Goal: Information Seeking & Learning: Find specific fact

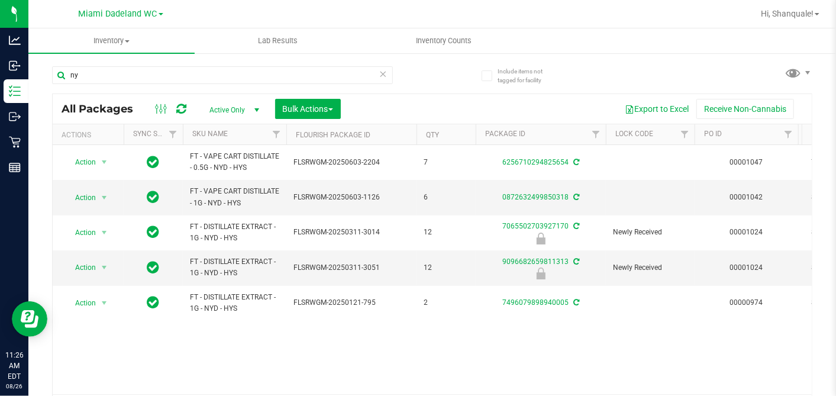
type input "n"
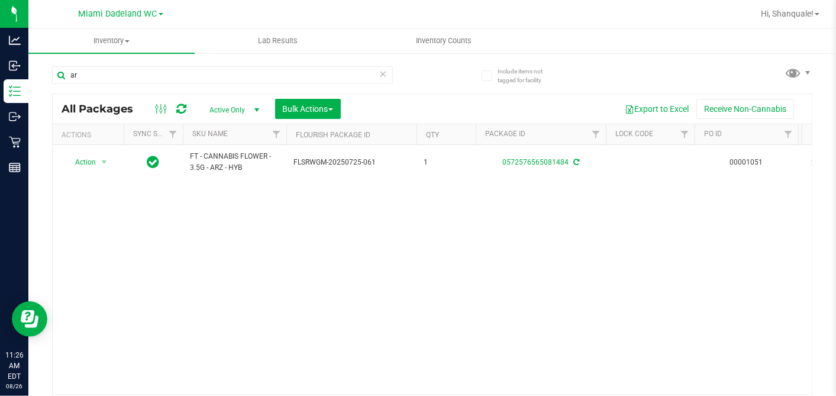
type input "a"
type input "t"
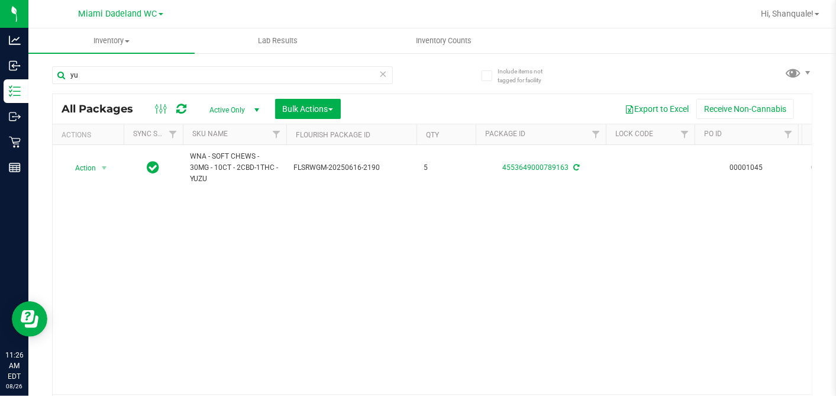
type input "y"
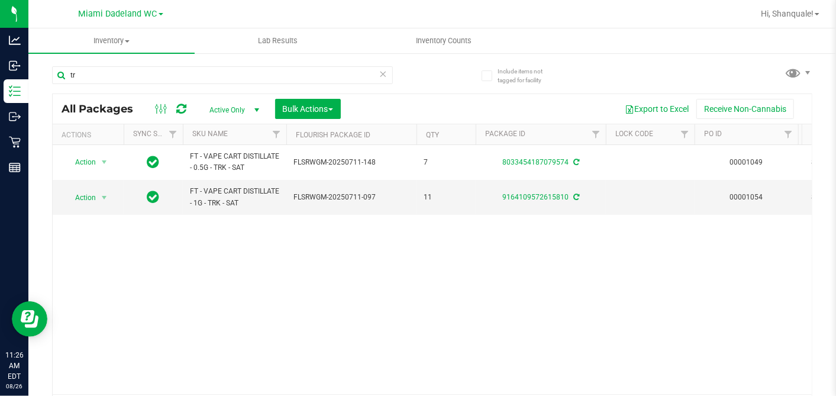
type input "t"
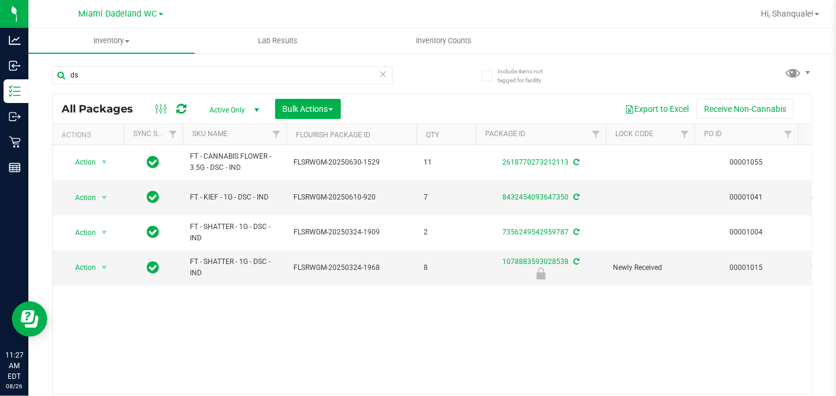
type input "d"
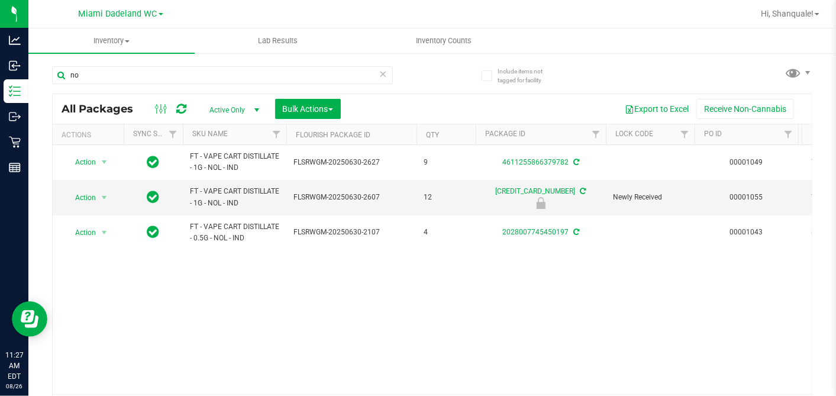
type input "n"
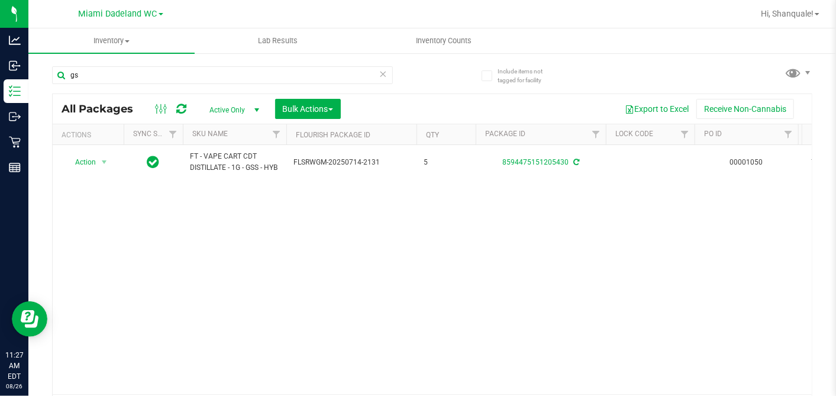
type input "g"
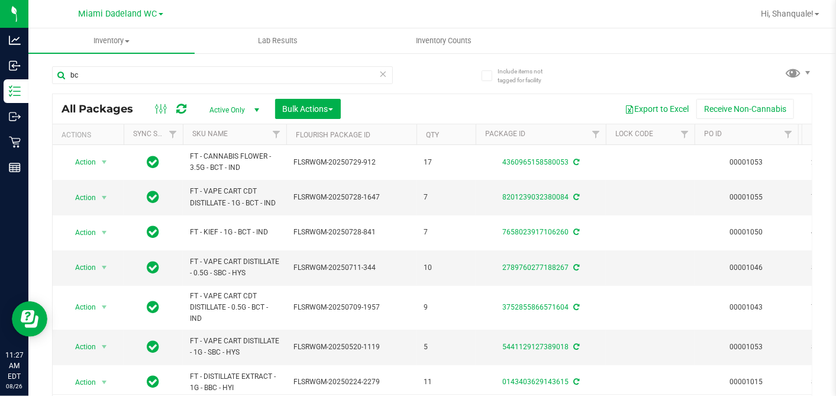
type input "b"
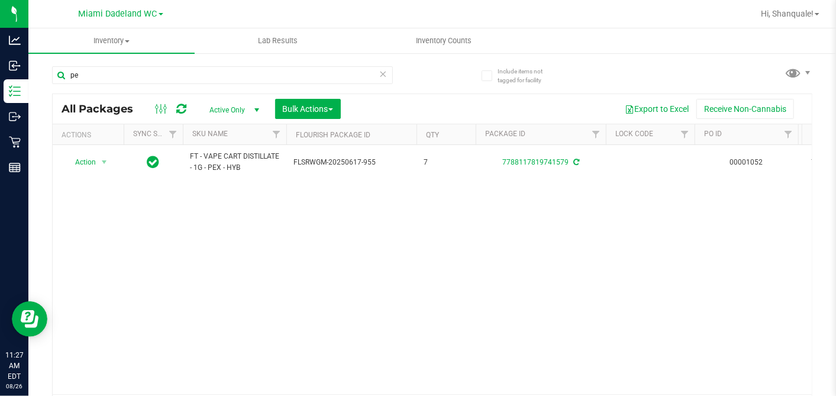
type input "p"
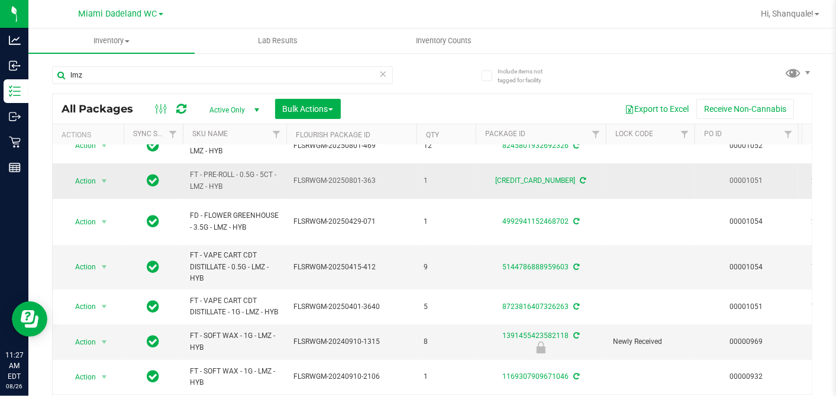
scroll to position [26, 0]
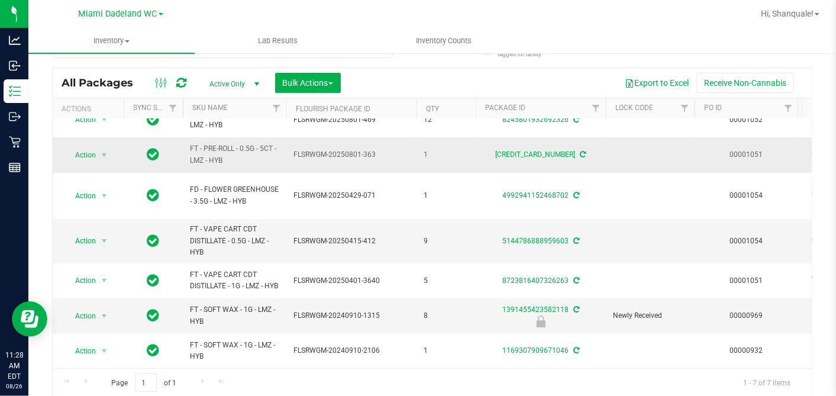
type input "l"
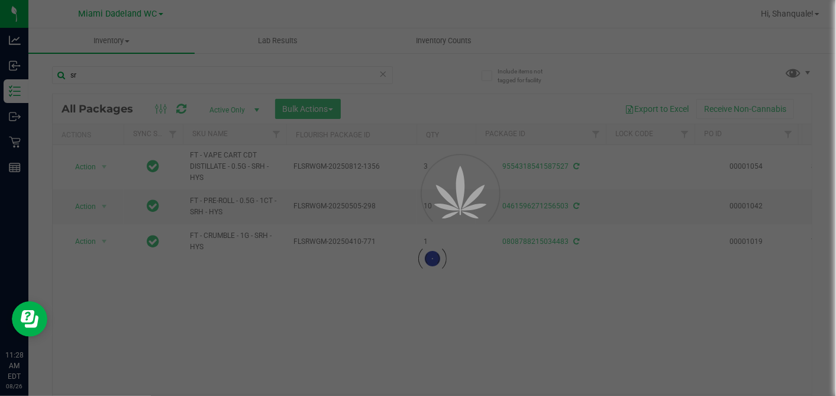
type input "s"
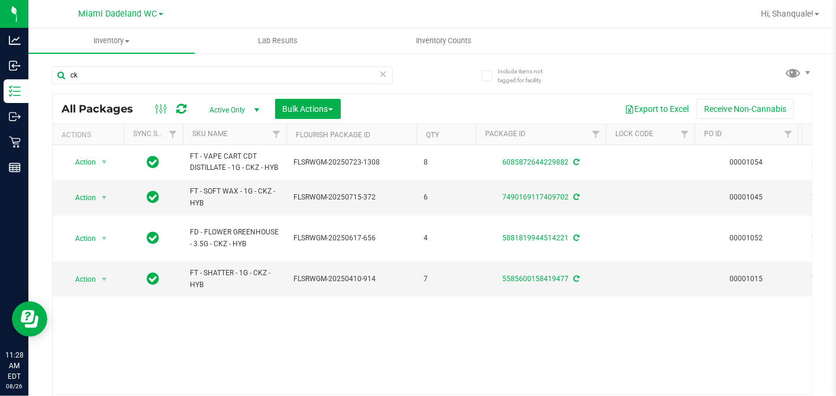
type input "c"
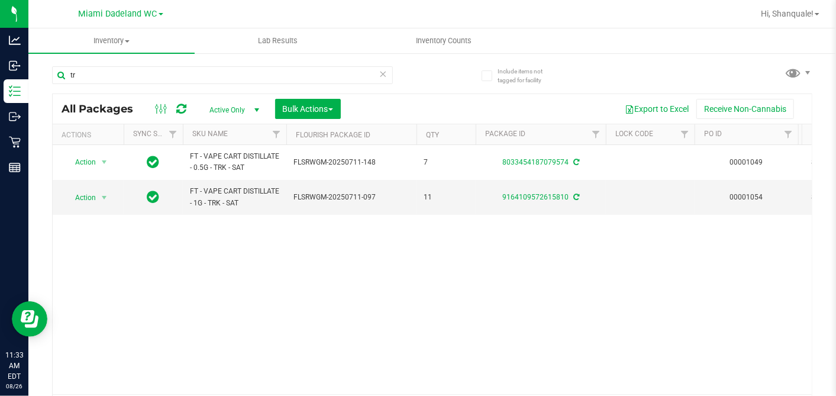
type input "t"
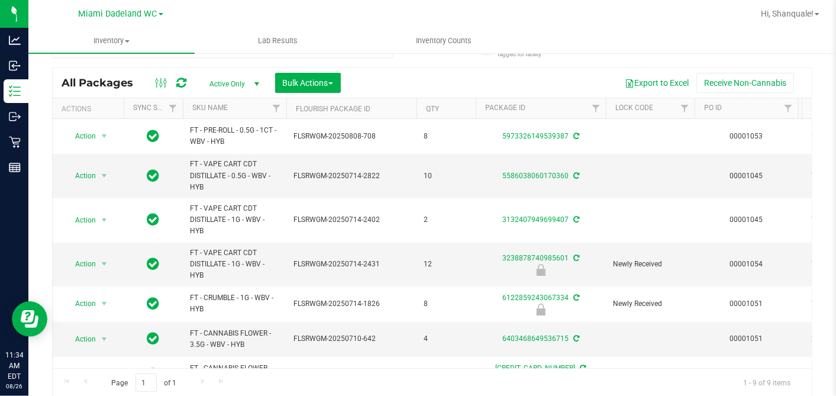
type input "w"
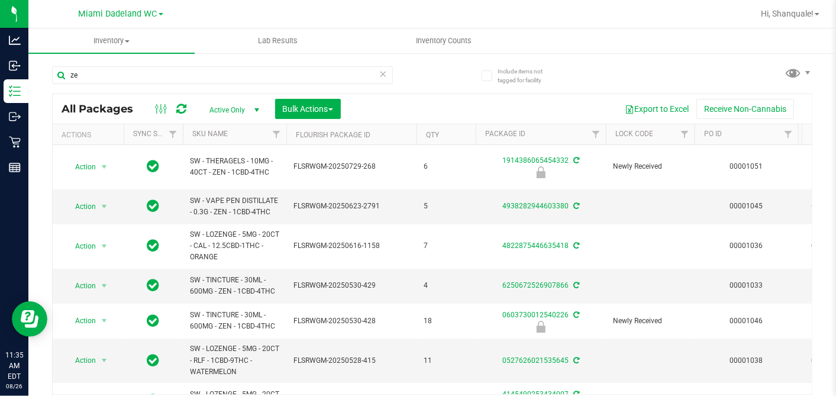
type input "z"
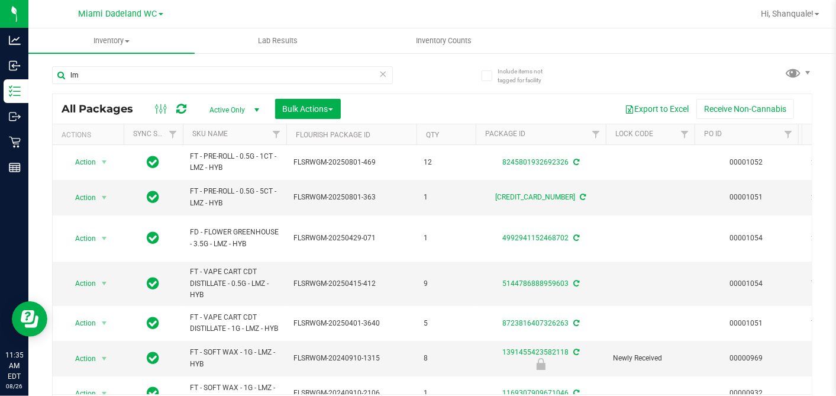
type input "l"
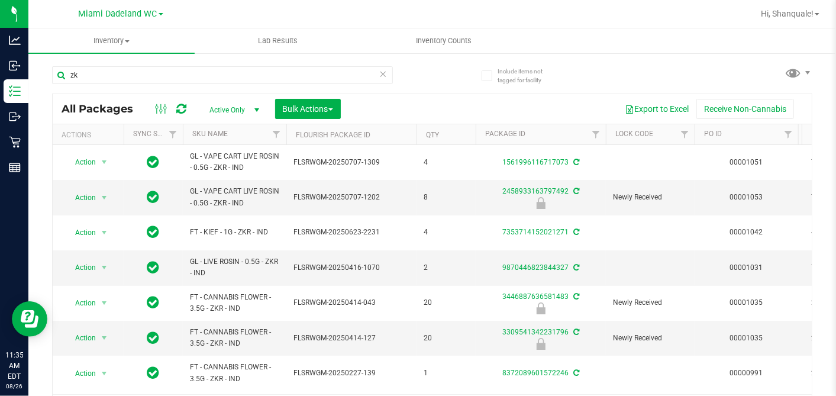
type input "z"
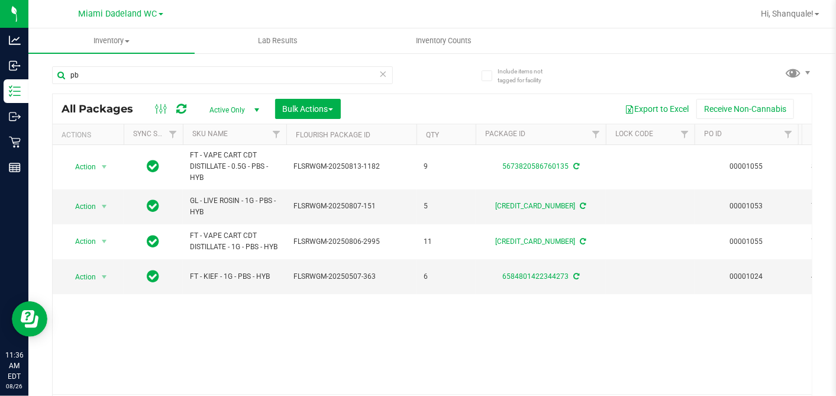
type input "p"
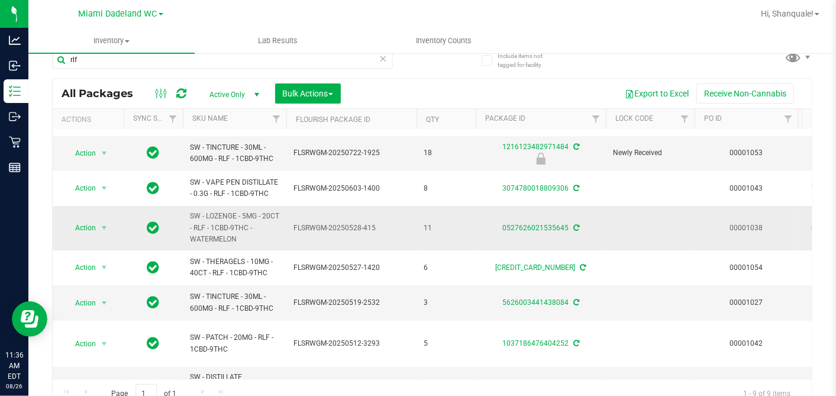
scroll to position [40, 0]
type input "r"
